Goal: Information Seeking & Learning: Check status

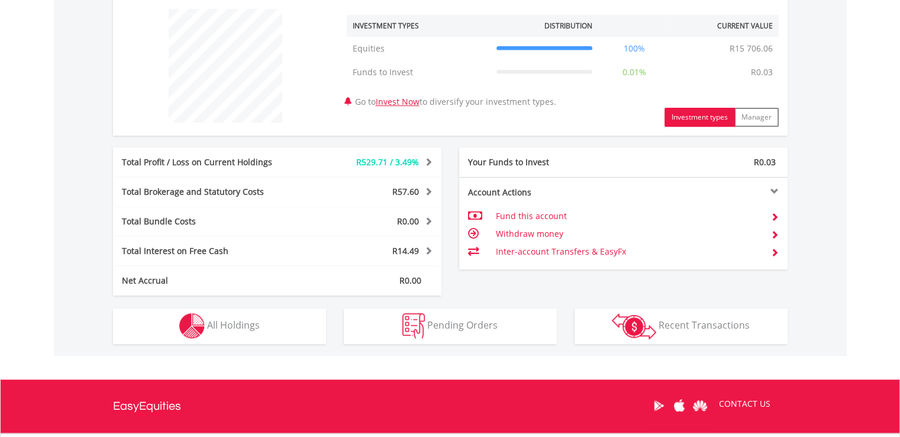
scroll to position [449, 0]
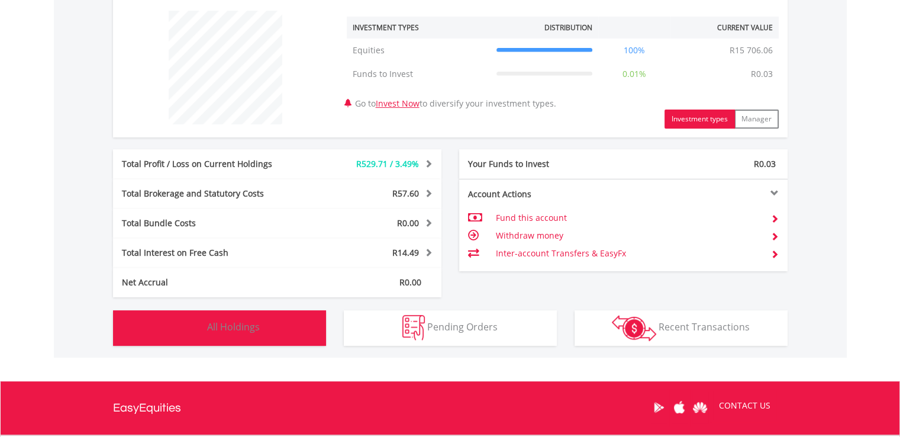
click at [234, 334] on button "Holdings All Holdings" at bounding box center [219, 328] width 213 height 36
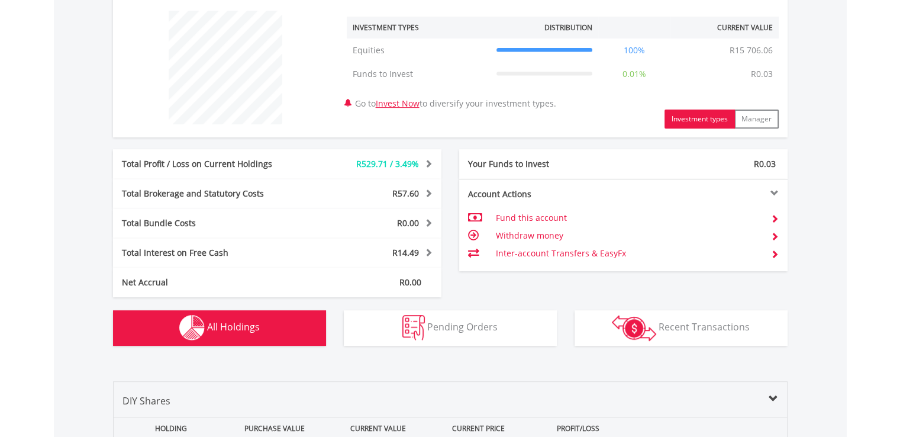
scroll to position [829, 0]
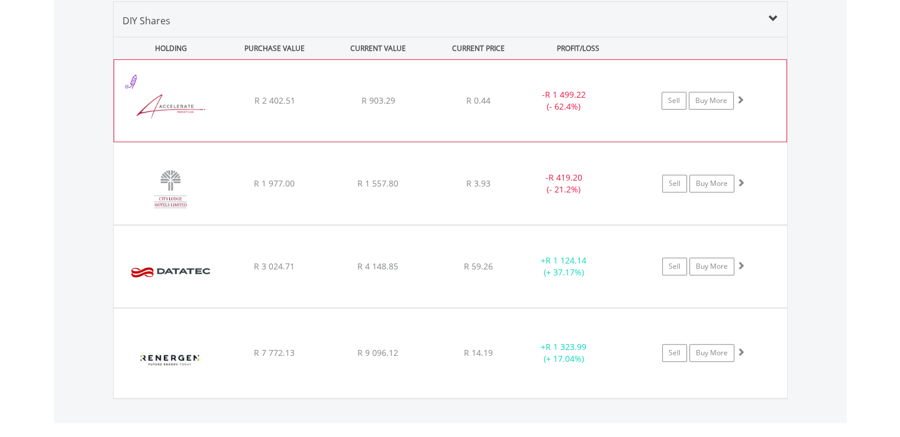
click at [163, 98] on img at bounding box center [171, 107] width 102 height 64
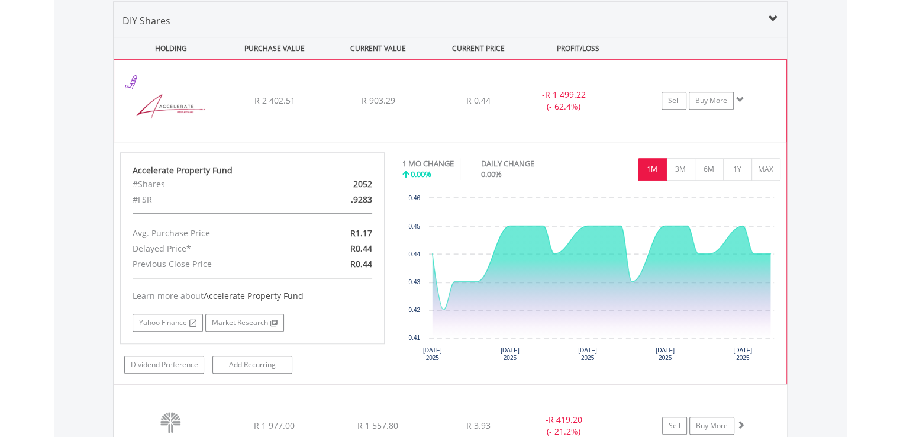
click at [165, 104] on img at bounding box center [171, 107] width 102 height 64
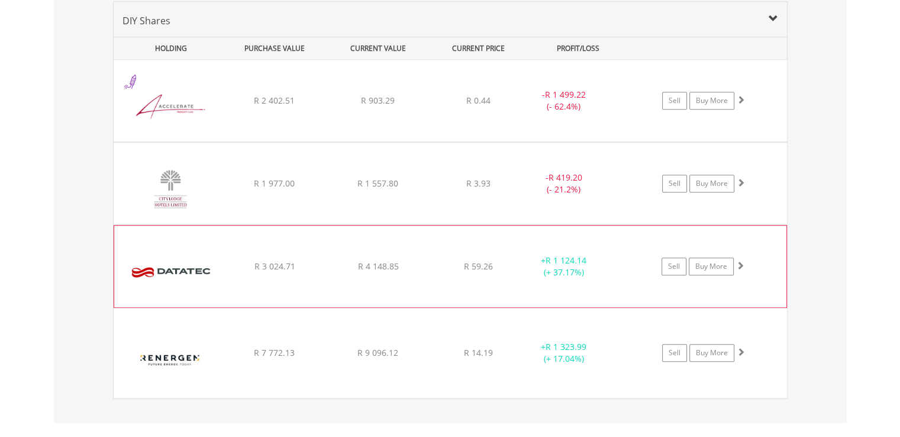
click at [174, 270] on img at bounding box center [171, 272] width 102 height 64
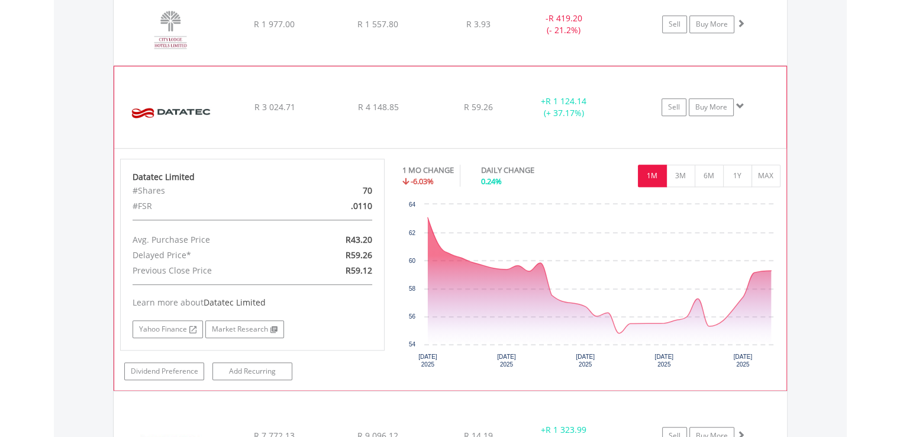
scroll to position [982, 0]
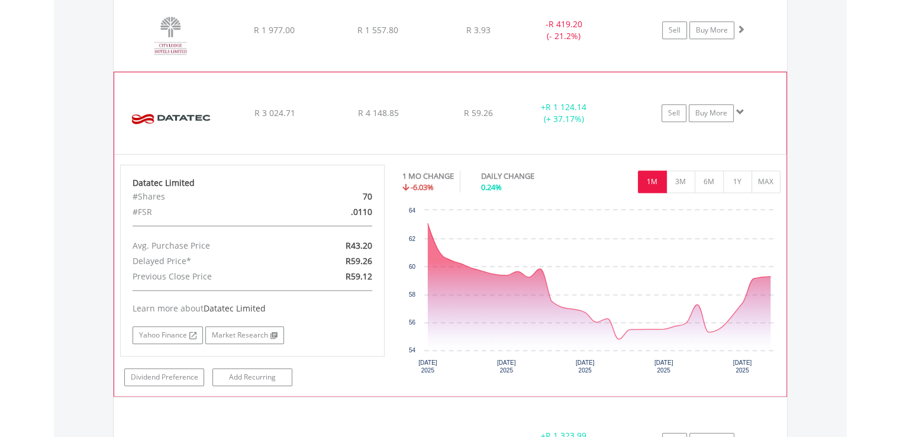
click at [152, 112] on img at bounding box center [171, 119] width 102 height 64
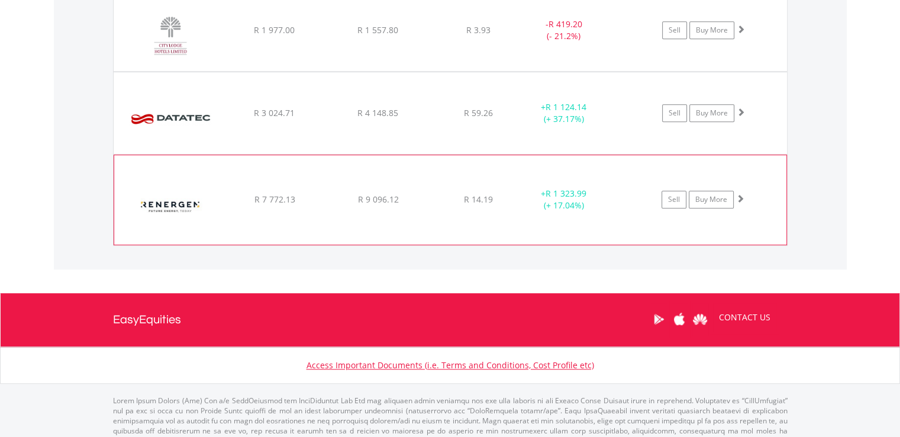
click at [170, 199] on img at bounding box center [171, 205] width 102 height 71
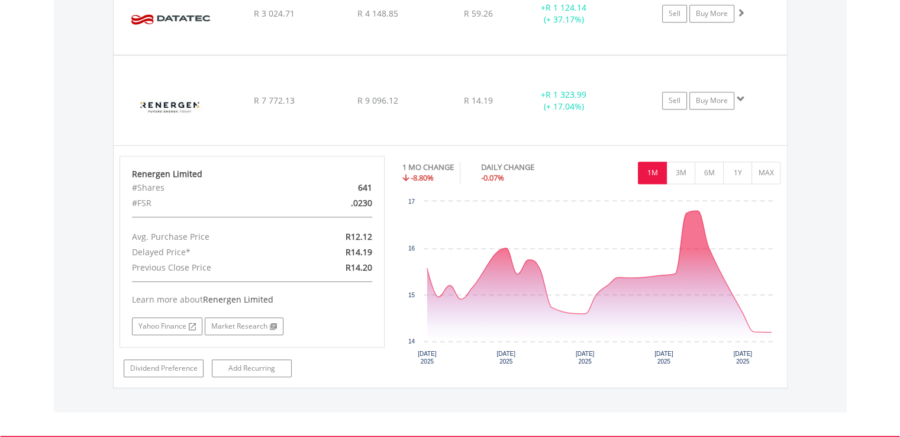
scroll to position [1086, 0]
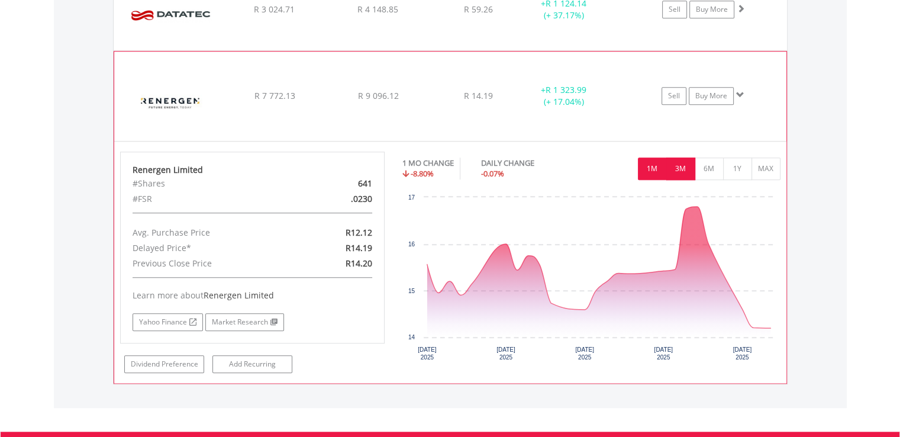
click at [686, 166] on button "3M" at bounding box center [680, 168] width 29 height 22
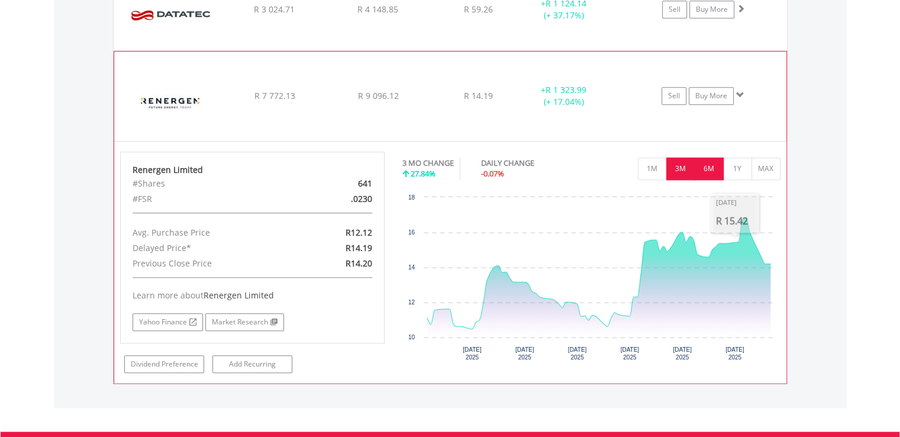
click at [714, 171] on button "6M" at bounding box center [709, 168] width 29 height 22
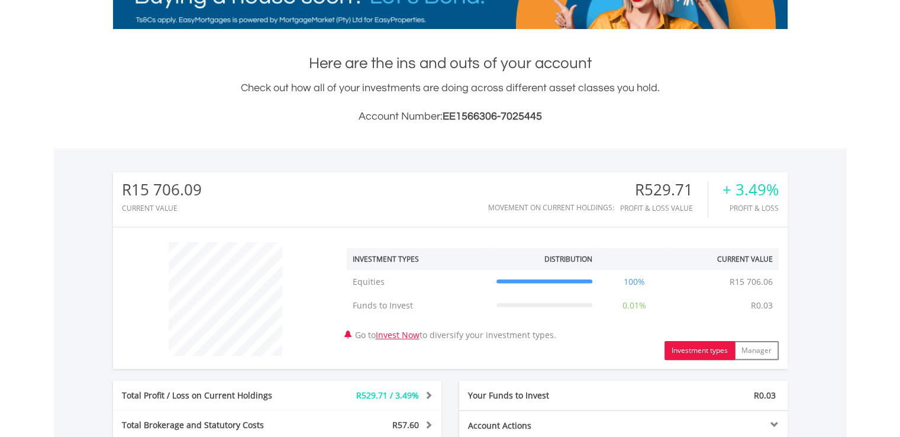
scroll to position [0, 0]
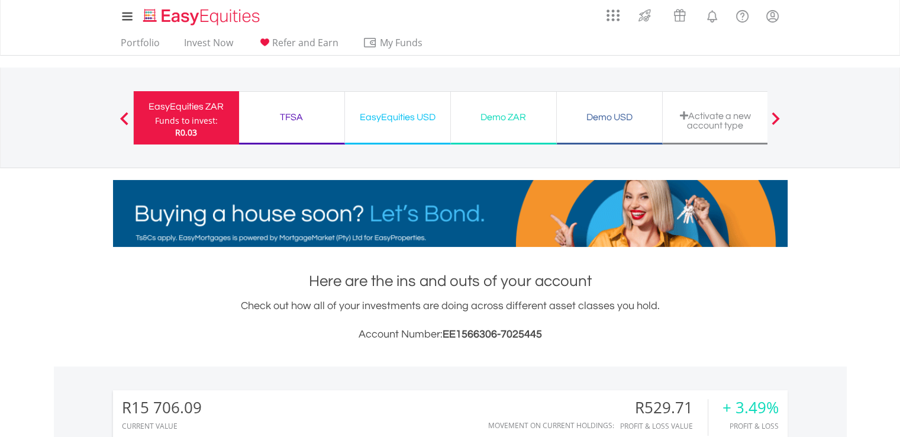
drag, startPoint x: 187, startPoint y: 124, endPoint x: 185, endPoint y: 117, distance: 7.5
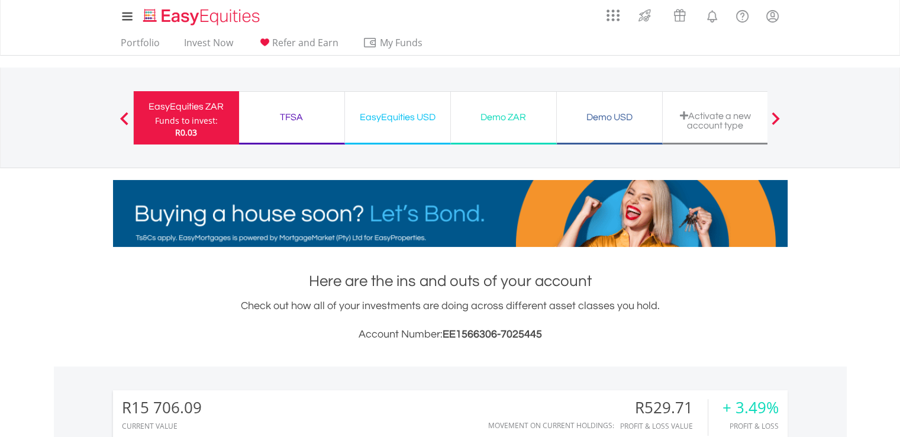
click at [187, 124] on div "Funds to invest:" at bounding box center [186, 121] width 63 height 12
